Goal: Navigation & Orientation: Find specific page/section

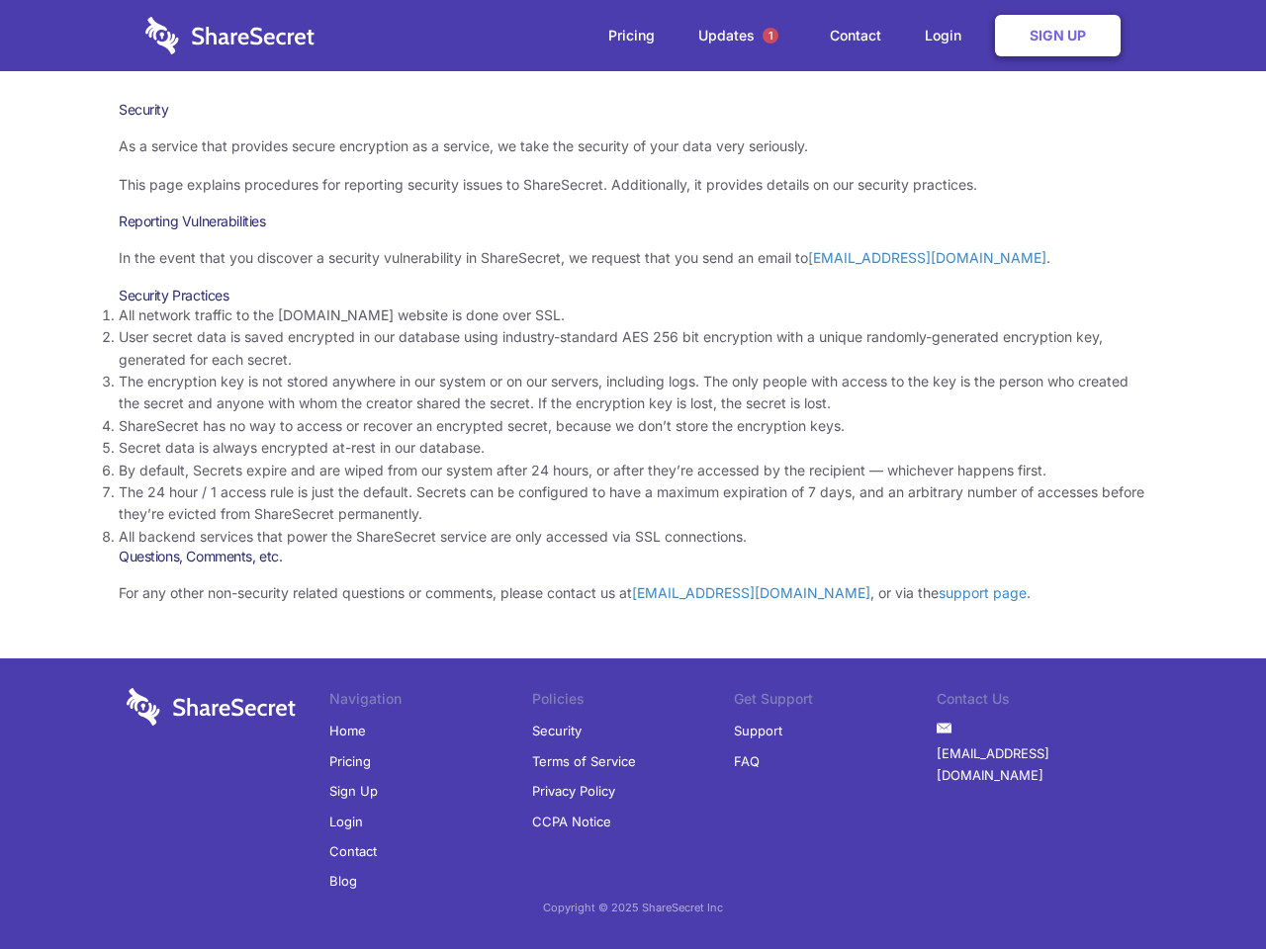
click at [633, 475] on li "By default, Secrets expire and are wiped from our system after 24 hours, or aft…" at bounding box center [633, 471] width 1029 height 22
click at [770, 36] on span "1" at bounding box center [771, 36] width 16 height 16
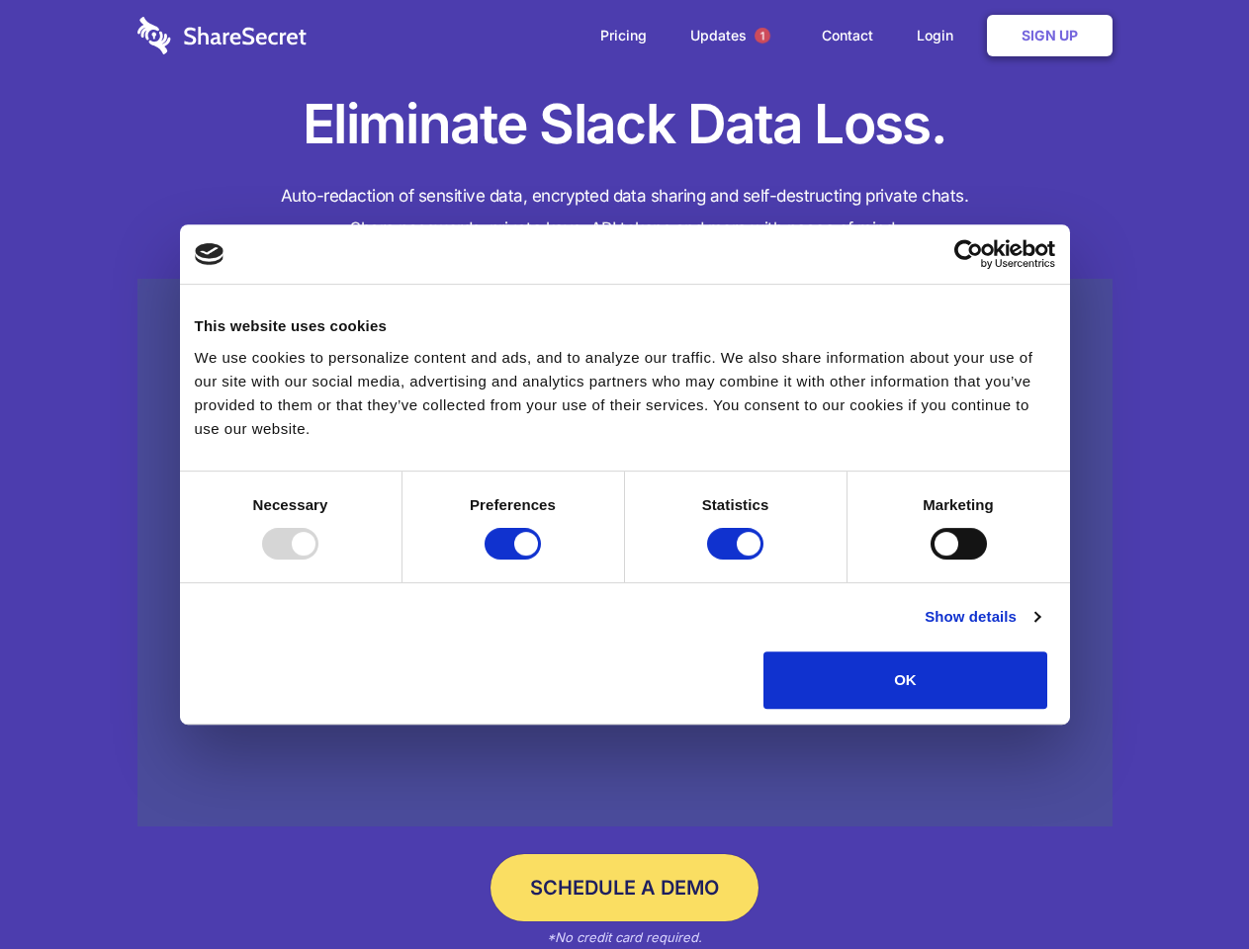
click at [318, 560] on div at bounding box center [290, 544] width 56 height 32
click at [541, 560] on input "Preferences" at bounding box center [513, 544] width 56 height 32
checkbox input "false"
click at [738, 560] on input "Statistics" at bounding box center [735, 544] width 56 height 32
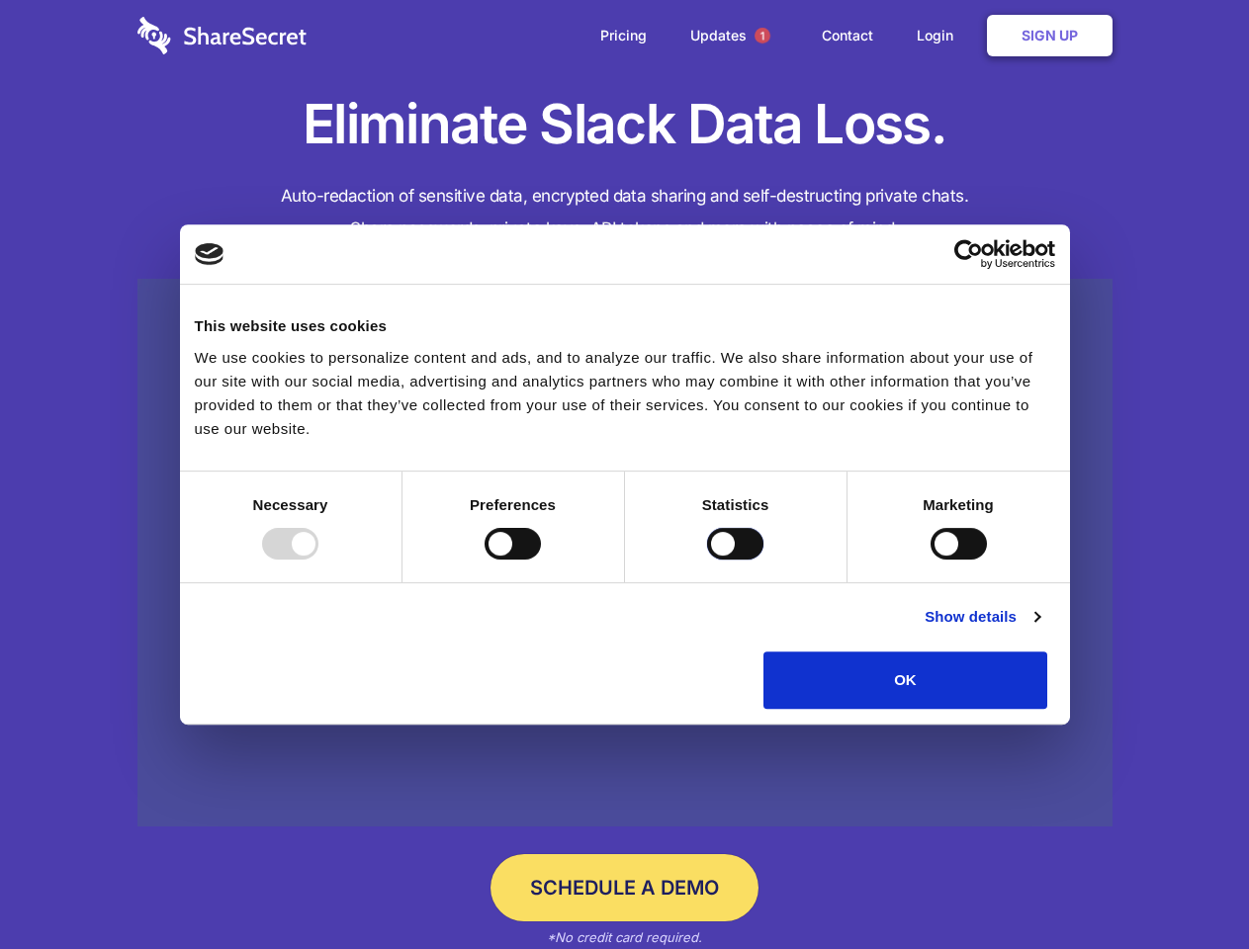
checkbox input "false"
click at [931, 560] on input "Marketing" at bounding box center [959, 544] width 56 height 32
checkbox input "true"
click at [1039, 629] on link "Show details" at bounding box center [982, 617] width 115 height 24
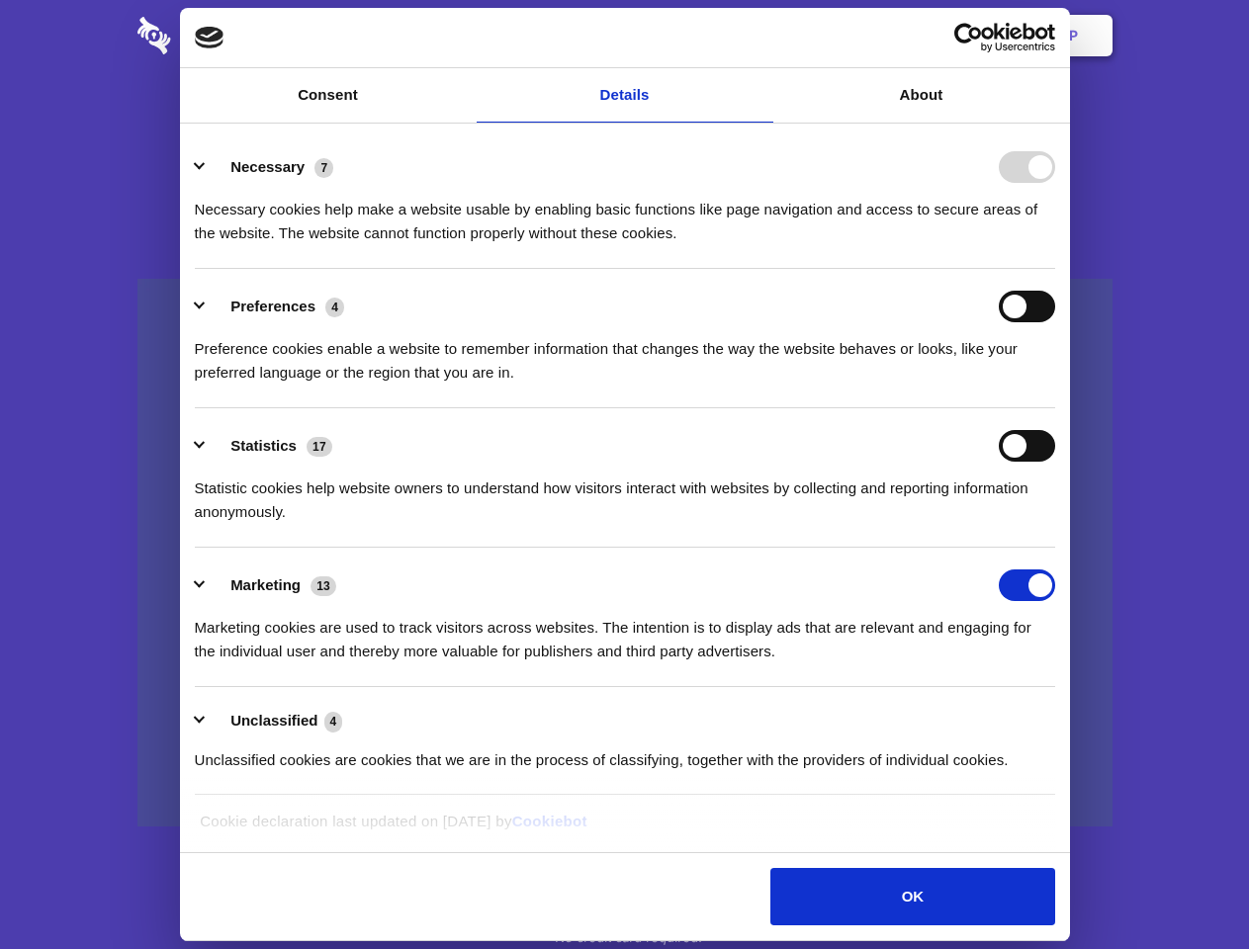
click at [1064, 716] on ul "Necessary 7 Necessary cookies help make a website usable by enabling basic func…" at bounding box center [624, 463] width 879 height 667
click at [762, 36] on span "1" at bounding box center [763, 36] width 16 height 16
